Goal: Find specific page/section: Find specific page/section

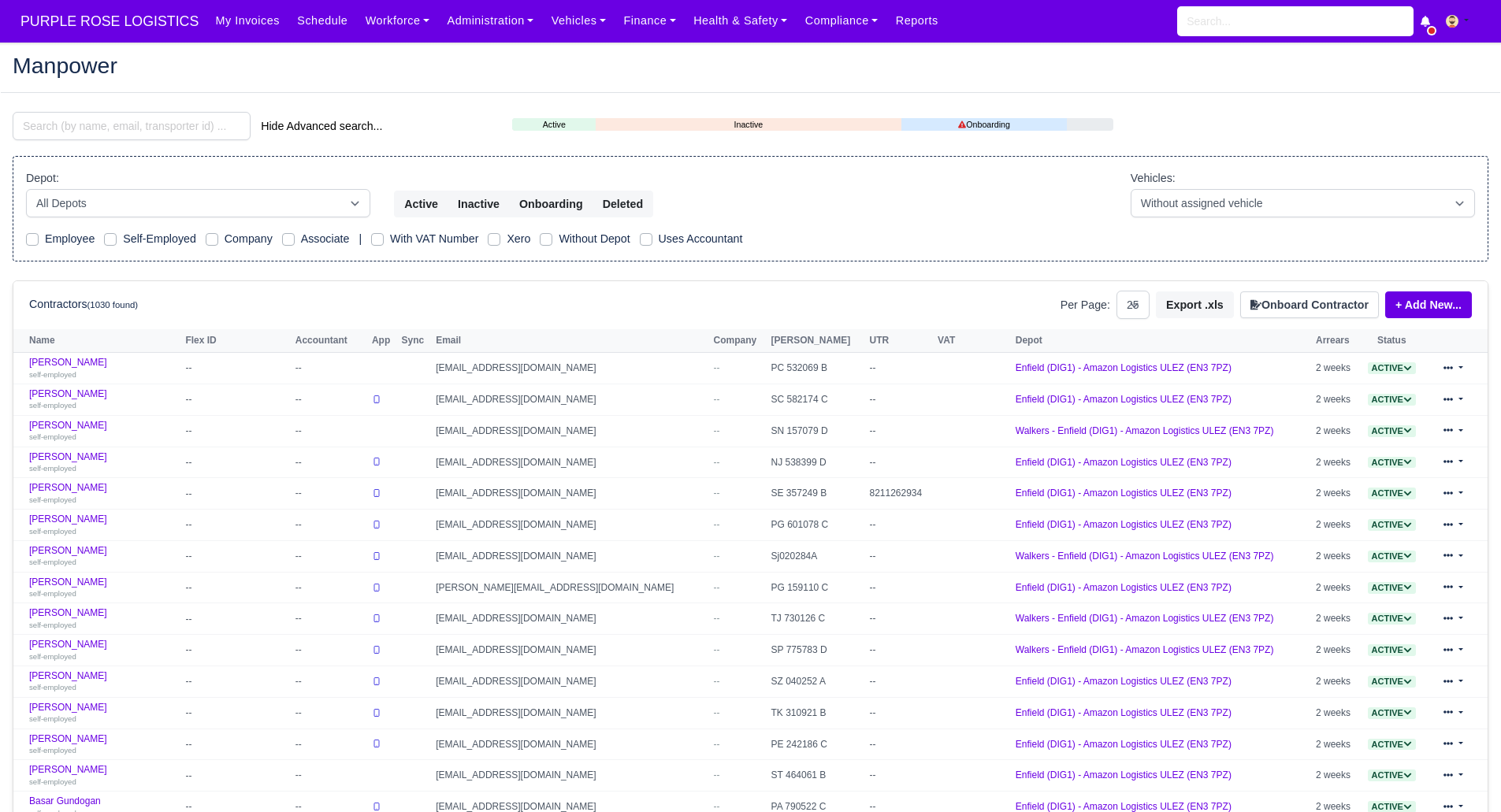
select select "25"
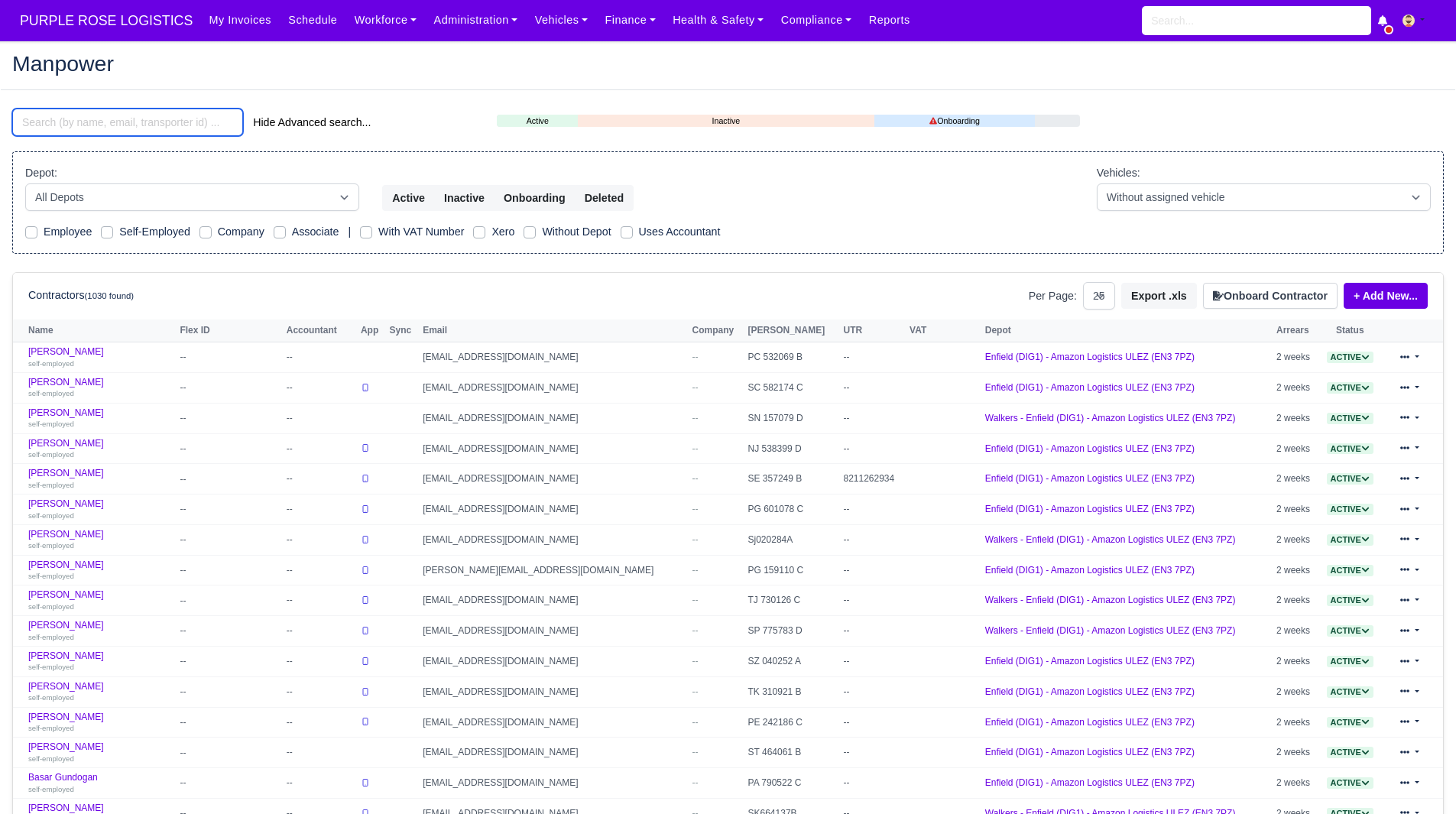
drag, startPoint x: 166, startPoint y: 108, endPoint x: 161, endPoint y: 122, distance: 14.9
click at [165, 109] on input "search" at bounding box center [127, 122] width 231 height 27
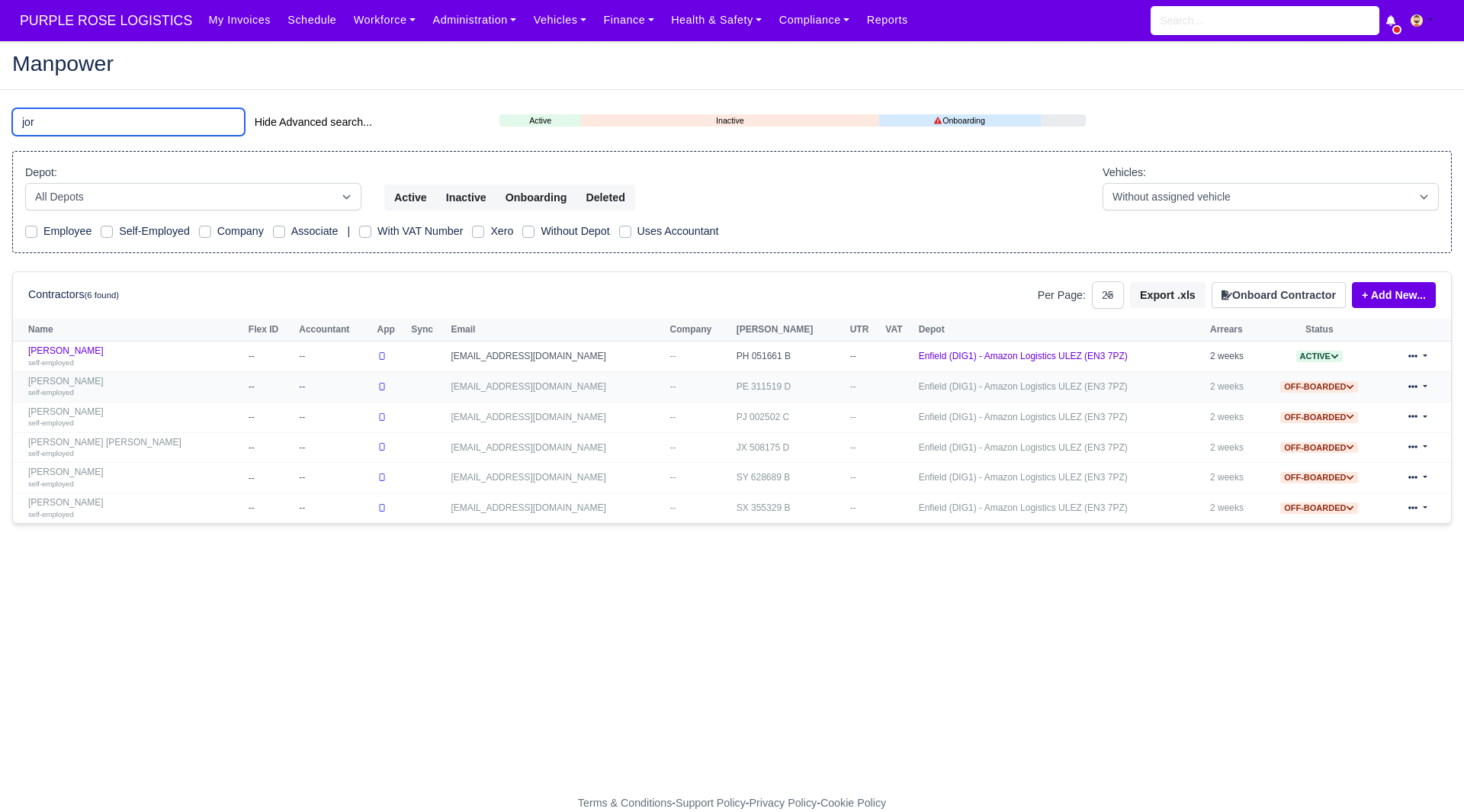
type input "jor"
click at [76, 377] on link "Jordan Edwards self-employed" at bounding box center [134, 387] width 213 height 22
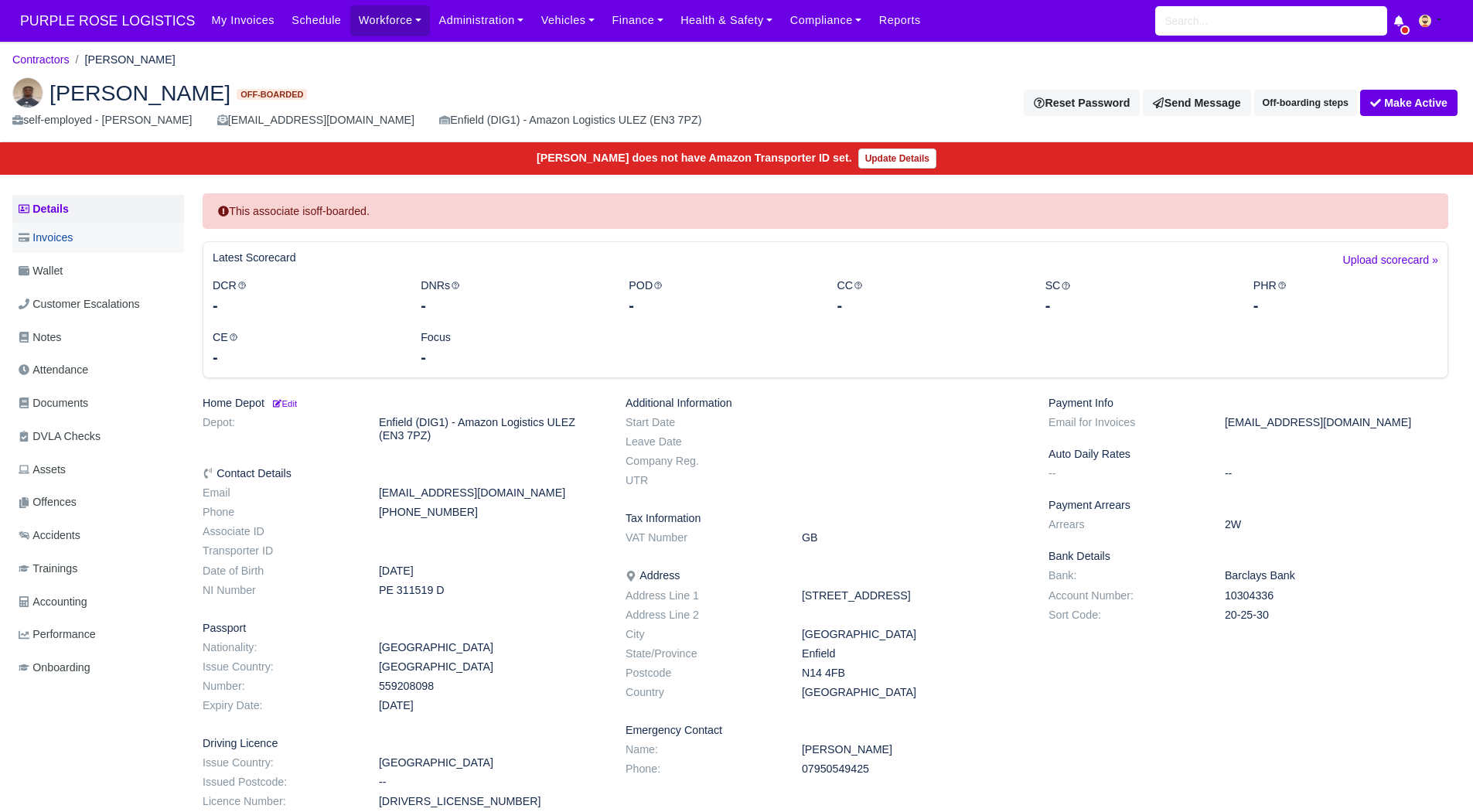
click at [95, 238] on link "Invoices" at bounding box center [98, 238] width 172 height 30
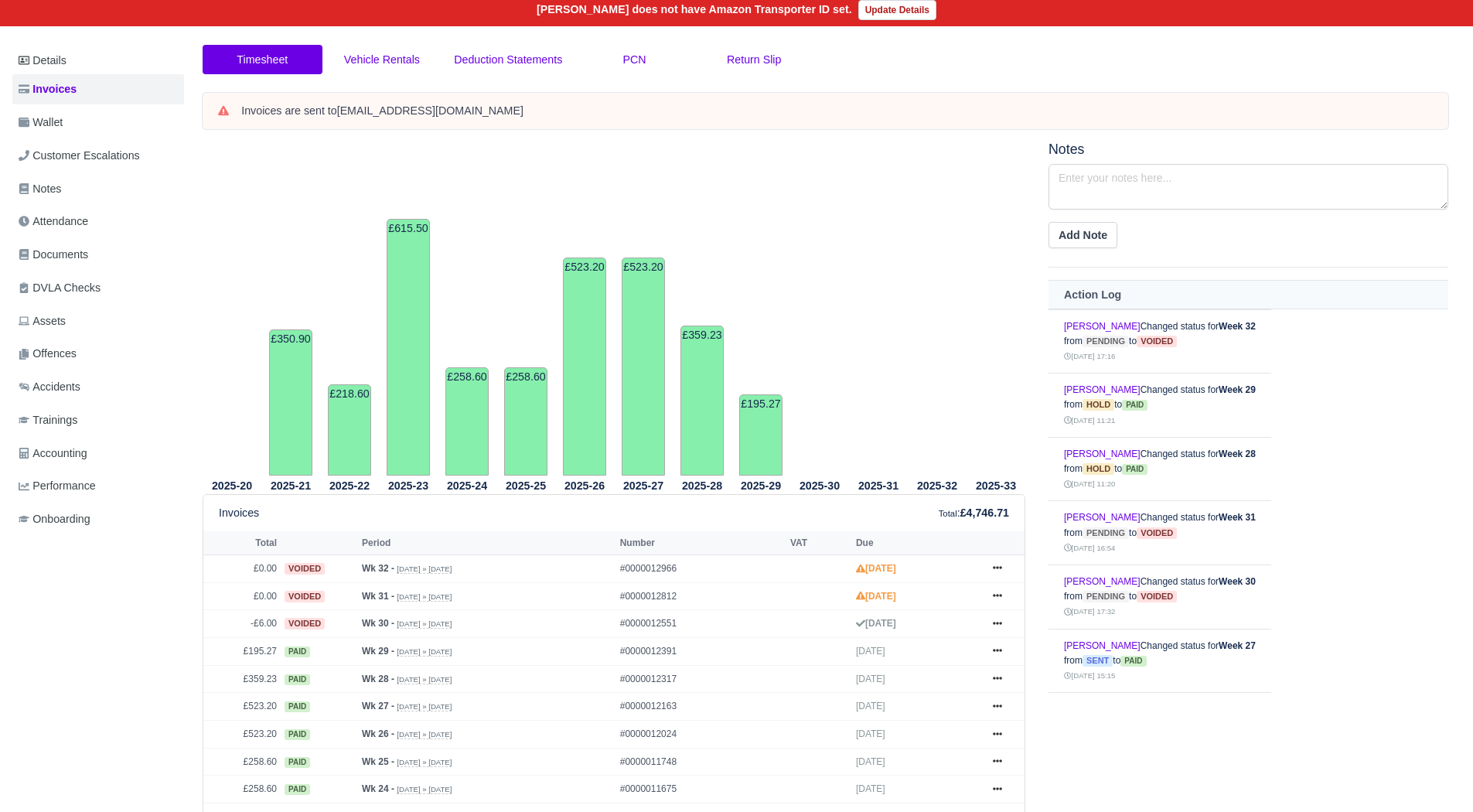
scroll to position [386, 0]
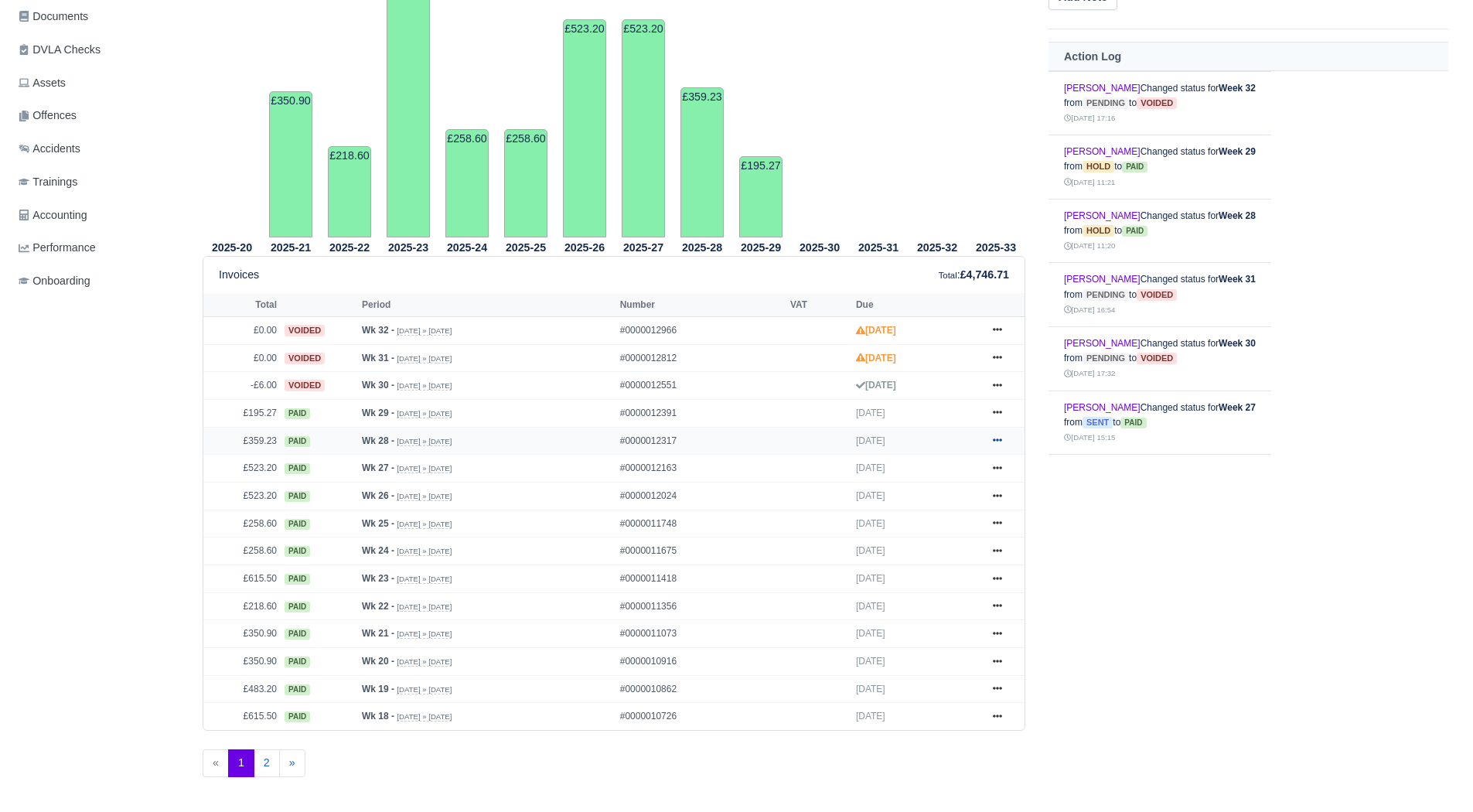
click at [998, 439] on icon at bounding box center [997, 440] width 9 height 9
click at [978, 458] on link "Show Invoice" at bounding box center [939, 469] width 138 height 32
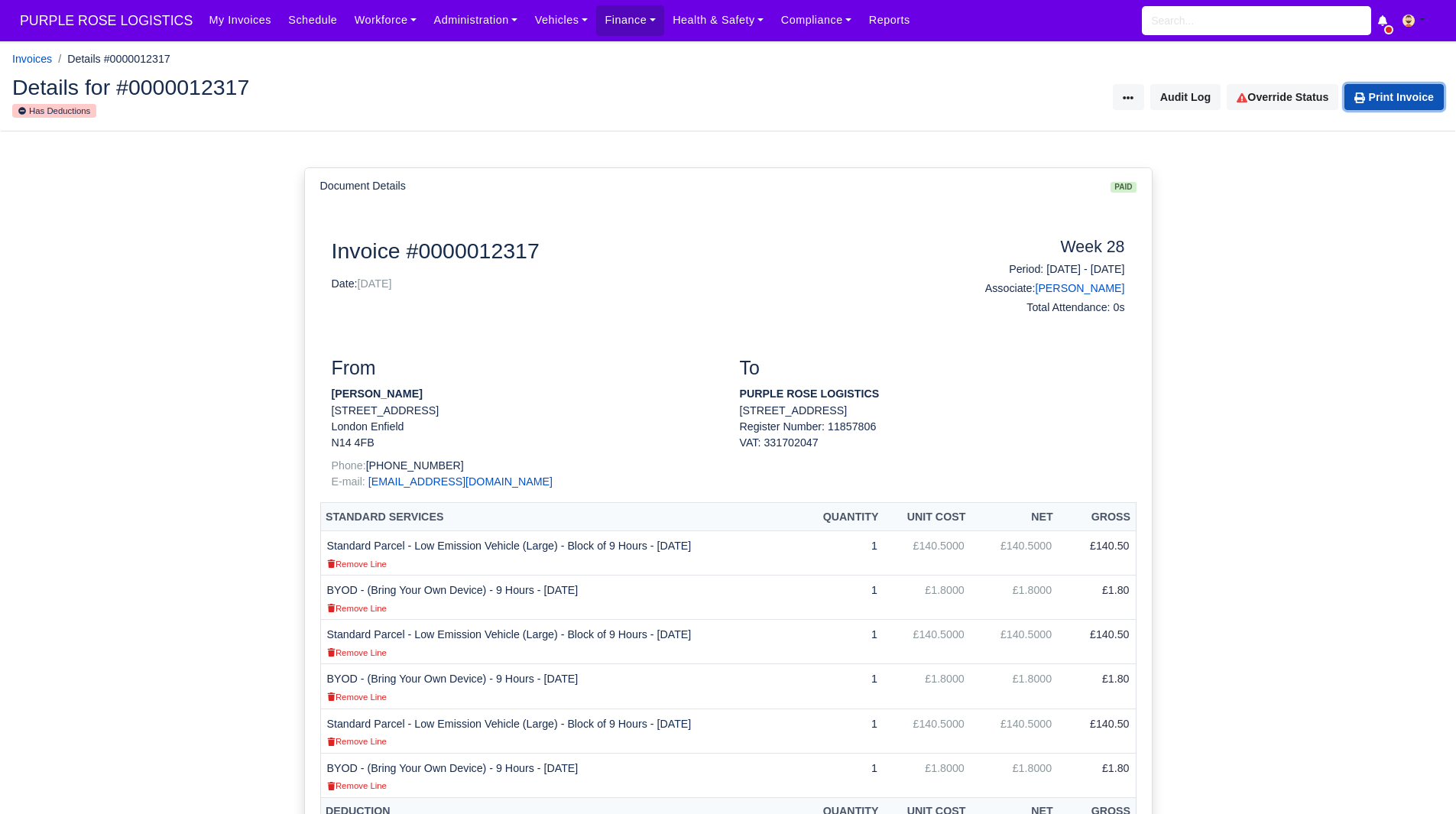
click at [1362, 102] on icon at bounding box center [1359, 98] width 11 height 11
